Goal: Information Seeking & Learning: Learn about a topic

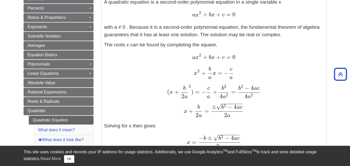
scroll to position [104, 0]
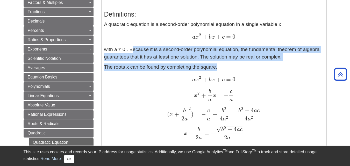
drag, startPoint x: 129, startPoint y: 49, endPoint x: 217, endPoint y: 62, distance: 89.1
click at [217, 62] on div "Definitions: A quadratic equation is a second-order polynomial equation in a si…" at bounding box center [214, 158] width 220 height 307
copy div "Because it is a second-order polynomial equation, the fundamental theorem of al…"
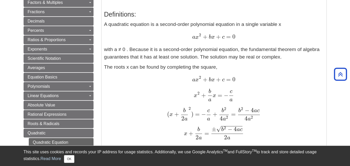
click at [269, 86] on p "The roots x can be found by completing the square, a x 2 + b x + c = 0 a x 2 + …" at bounding box center [214, 123] width 220 height 120
drag, startPoint x: 104, startPoint y: 13, endPoint x: 133, endPoint y: 18, distance: 29.5
click at [133, 18] on h3 "Definitions:" at bounding box center [214, 15] width 220 height 8
copy h3 "Definitions"
click at [121, 34] on div "a x 2 + b x + c = 0 a x 2 + b x + c = 0" at bounding box center [214, 37] width 220 height 8
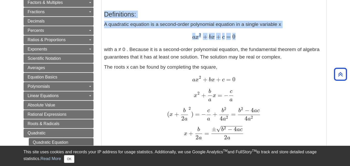
drag, startPoint x: 105, startPoint y: 14, endPoint x: 237, endPoint y: 36, distance: 134.0
click at [237, 36] on div "Definitions: A quadratic equation is a second-order polynomial equation in a si…" at bounding box center [214, 158] width 220 height 307
copy div "Definitions: A quadratic equation is a second-order polynomial equation in a si…"
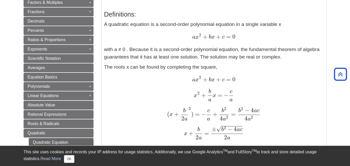
click at [280, 100] on div "x 2 + b a x = − c a x 2 + b a x = − c a" at bounding box center [214, 95] width 220 height 13
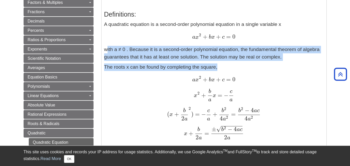
drag, startPoint x: 105, startPoint y: 47, endPoint x: 217, endPoint y: 65, distance: 113.5
click at [217, 65] on div "Definitions: A quadratic equation is a second-order polynomial equation in a si…" at bounding box center [214, 158] width 220 height 307
copy div "with a ≠ 0 . Because it is a second-order polynomial equation, the fundamental …"
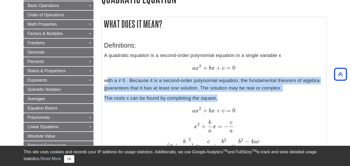
scroll to position [62, 0]
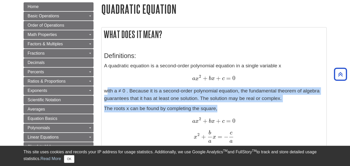
click at [285, 108] on p "The roots x can be found by completing the square, a x 2 + b x + c = 0 a x 2 + …" at bounding box center [214, 165] width 220 height 120
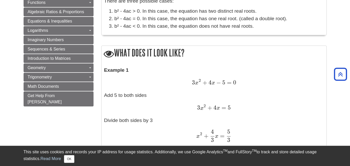
scroll to position [383, 0]
